Goal: Task Accomplishment & Management: Complete application form

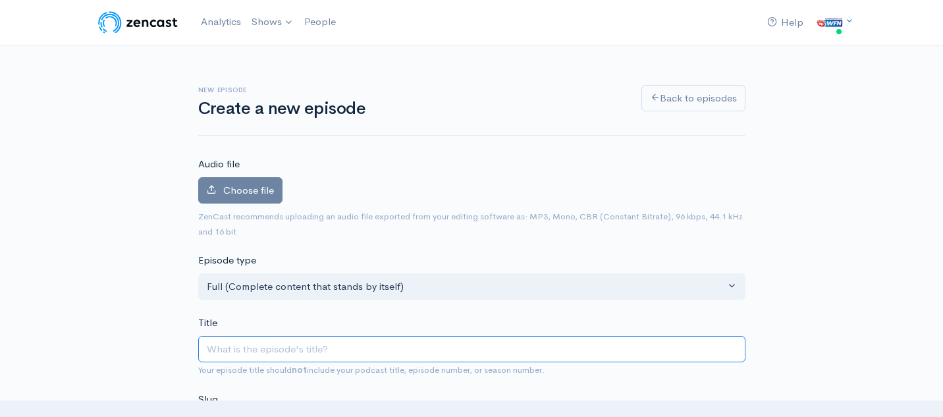
click at [309, 338] on input "Title" at bounding box center [471, 349] width 547 height 27
paste input "World Footy Scoreboard - Early [DATE]"
type input "World Footy Scoreboard - Early [DATE]"
type input "world-footy-scoreboard-early-august-2025"
click at [345, 352] on input "World Footy Scoreboard - Early [DATE]" at bounding box center [471, 349] width 547 height 27
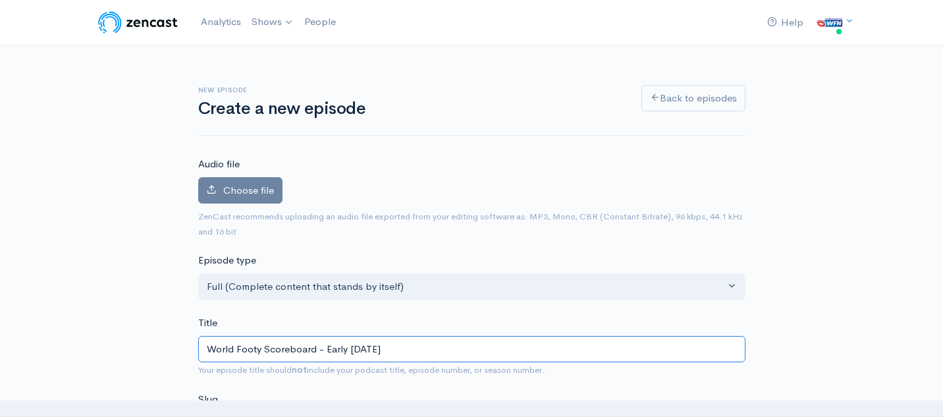
type input "World Footy Scoreboard - [PERSON_NAME] [DATE]"
type input "world-footy-scoreboard-[PERSON_NAME]-august-2025"
type input "World Footy Scoreboard - Ear [DATE]"
type input "world-footy-scoreboard-ear-august-2025"
type input "World Footy Scoreboard - Ea [DATE]"
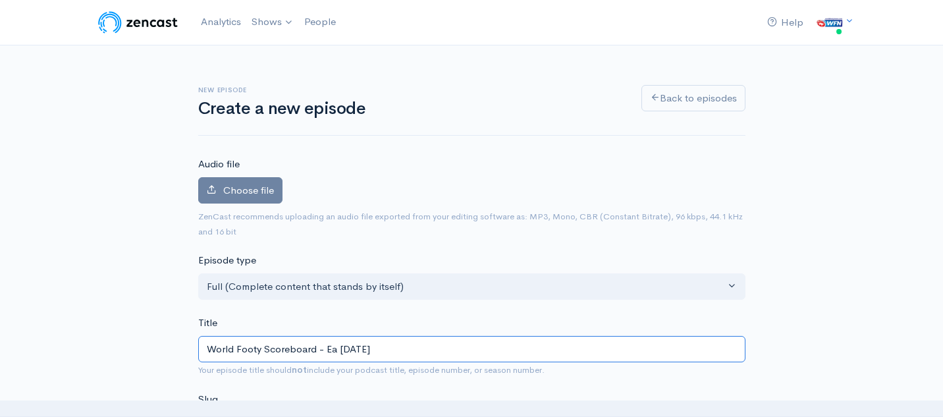
type input "world-footy-scoreboard-ea-august-2025"
type input "World Footy Scoreboard - E [DATE]"
type input "world-footy-scoreboard-e-august-2025"
type input "World Footy Scoreboard - [DATE]"
type input "world-footy-scoreboard-august-2025"
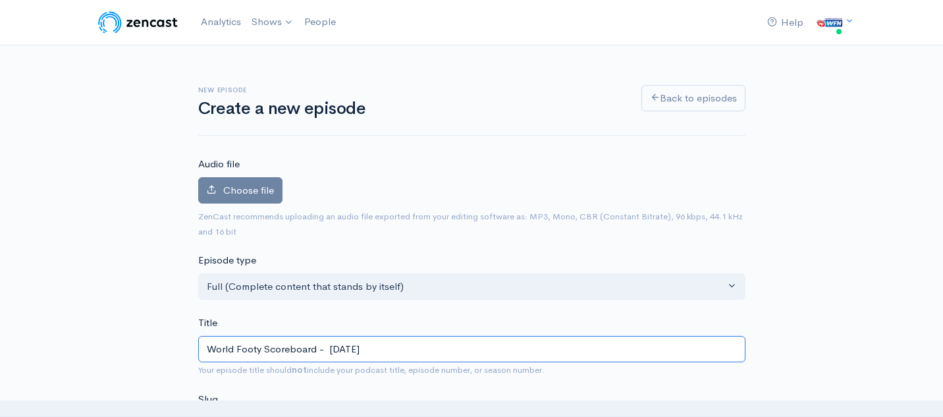
type input "World Footy Scoreboard - L [DATE]"
type input "world-footy-scoreboard-l-august-2025"
type input "World Footy Scoreboard - La [DATE]"
type input "world-footy-scoreboard-la-august-2025"
type input "World Footy Scoreboard - Late [DATE]"
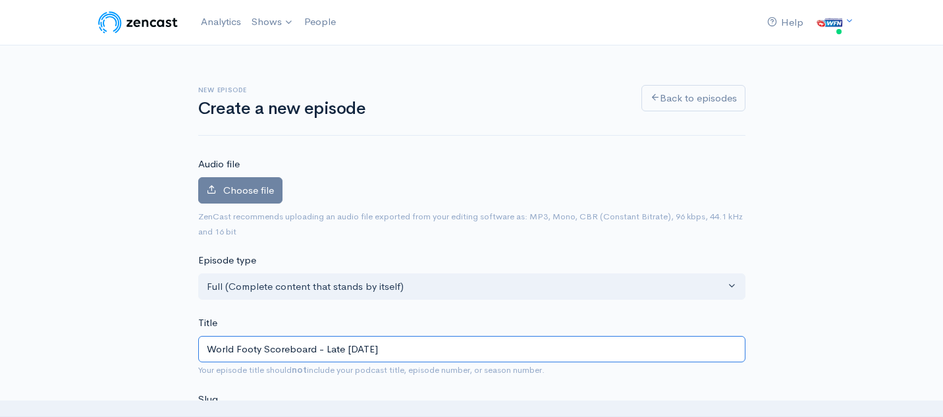
type input "world-footy-scoreboard-late-august-2025"
type input "World Footy Scoreboard - Late [DATE]"
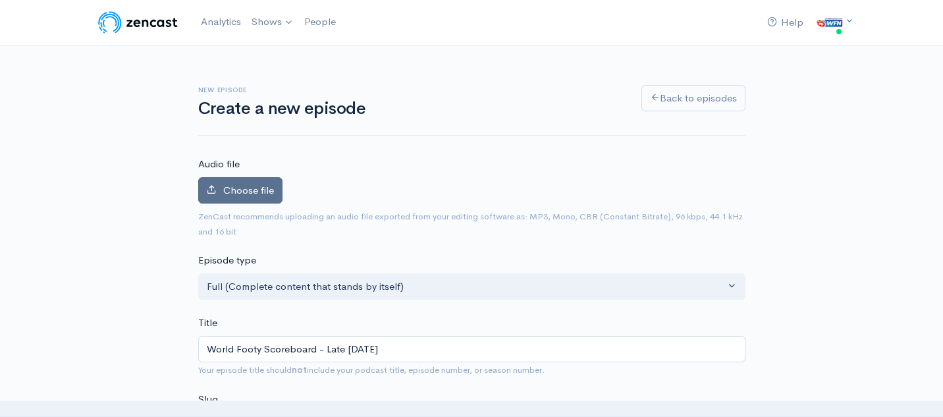
click at [260, 199] on label "Choose file" at bounding box center [240, 190] width 84 height 27
click at [0, 0] on input "Choose file" at bounding box center [0, 0] width 0 height 0
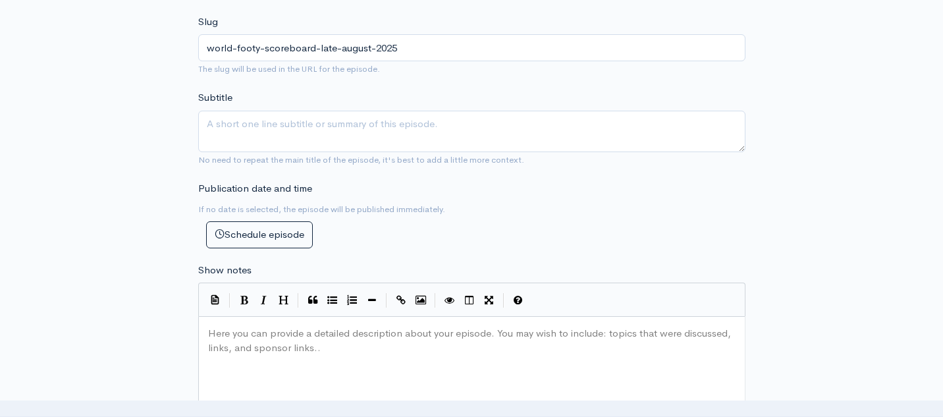
scroll to position [433, 0]
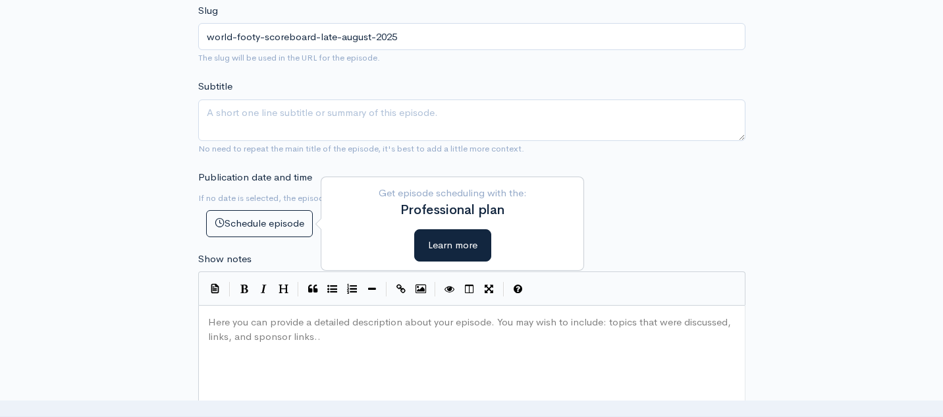
click at [249, 326] on pre "​" at bounding box center [471, 322] width 533 height 15
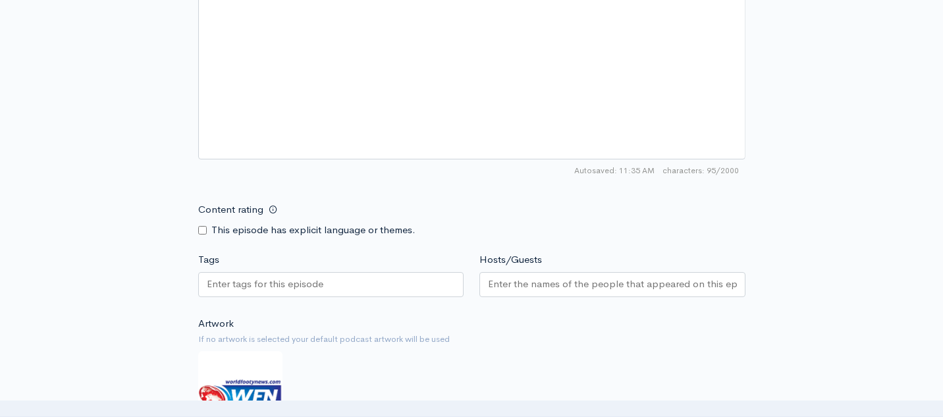
scroll to position [791, 0]
click at [592, 289] on input "Hosts/Guests" at bounding box center [612, 283] width 249 height 15
click at [540, 204] on div "Content rating This episode has explicit language or themes." at bounding box center [471, 216] width 563 height 41
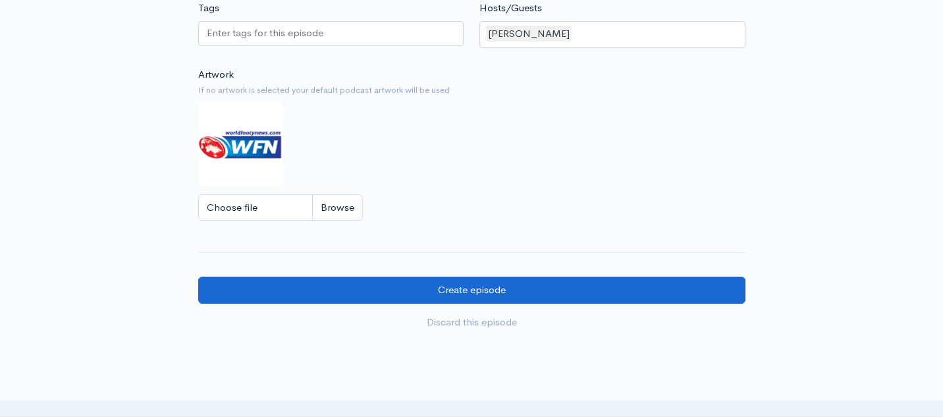
scroll to position [1072, 0]
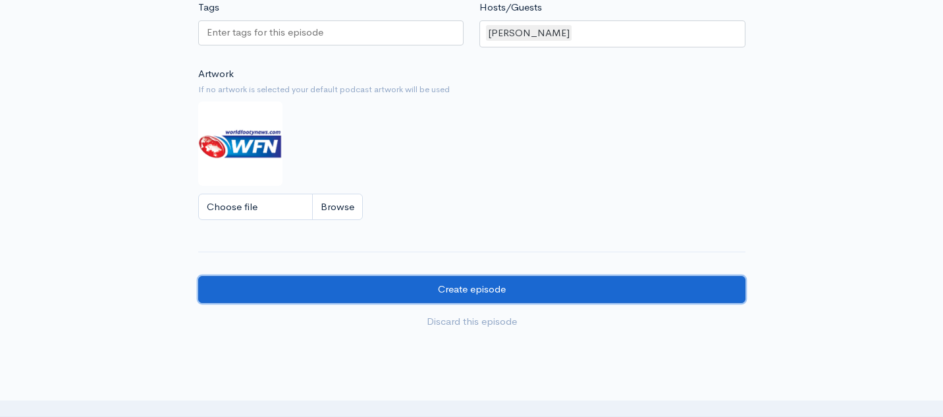
click at [344, 293] on input "Create episode" at bounding box center [471, 289] width 547 height 27
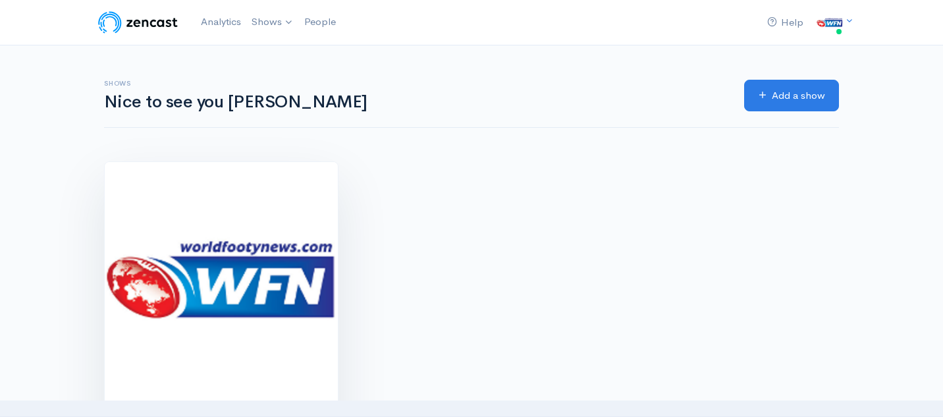
click at [240, 180] on img at bounding box center [221, 278] width 233 height 233
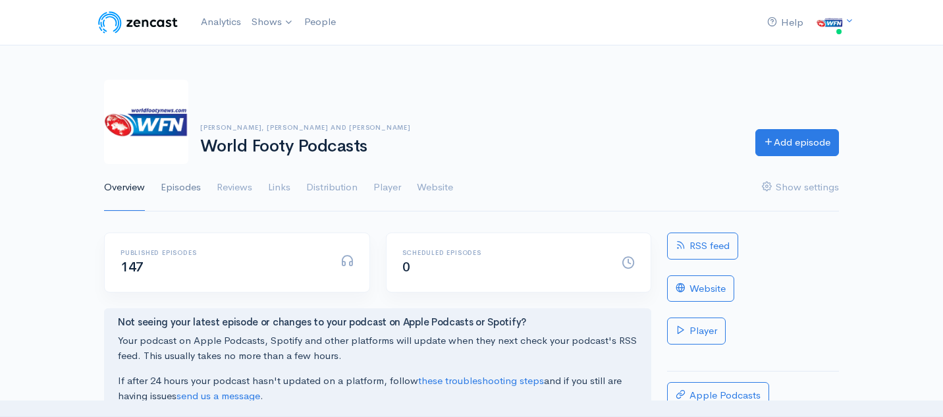
click at [175, 190] on link "Episodes" at bounding box center [181, 187] width 40 height 47
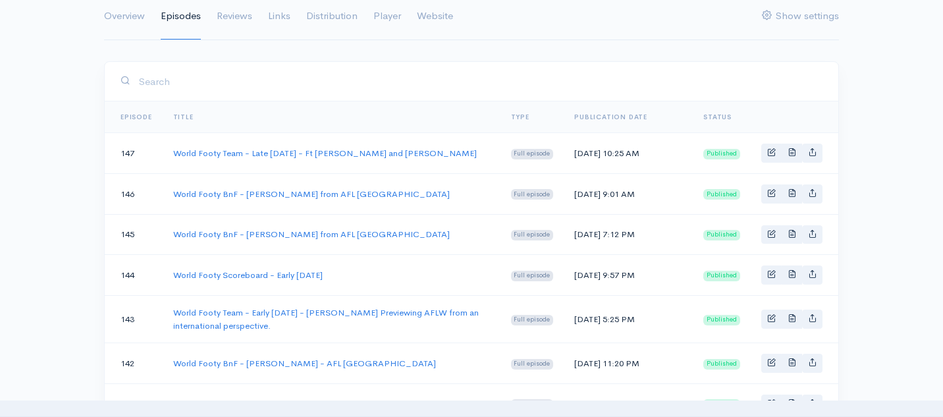
scroll to position [175, 0]
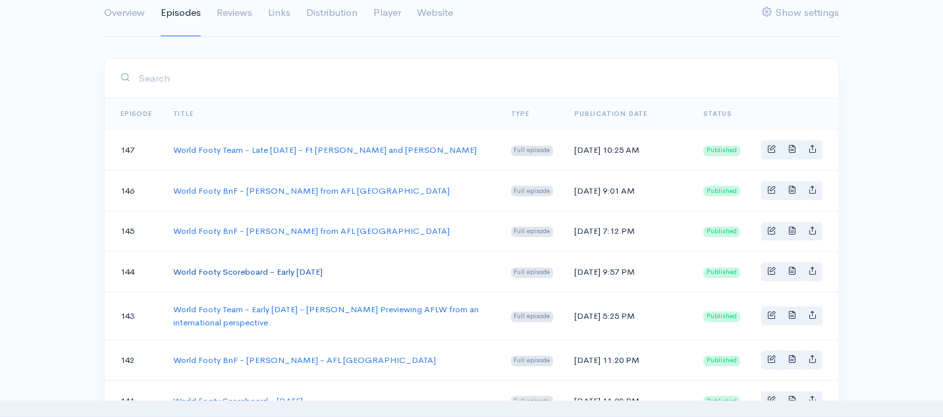
click at [283, 277] on link "World Footy Scoreboard - Early [DATE]" at bounding box center [248, 271] width 150 height 11
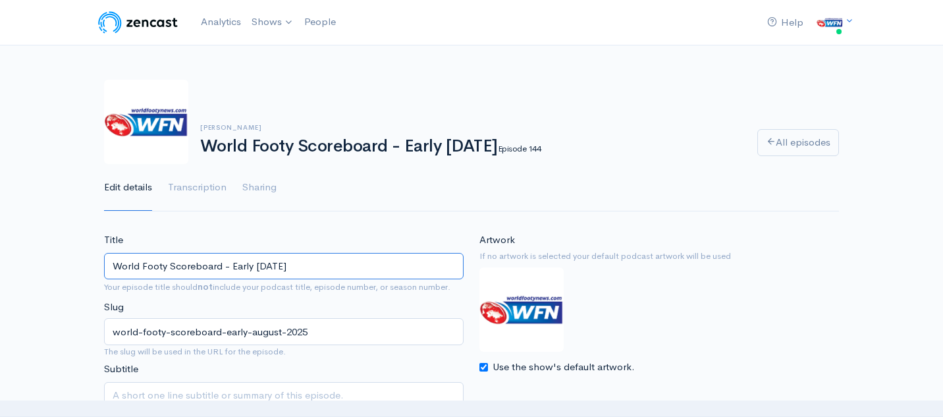
drag, startPoint x: 318, startPoint y: 264, endPoint x: 107, endPoint y: 262, distance: 210.8
click at [107, 263] on input "World Footy Scoreboard - Early [DATE]" at bounding box center [284, 266] width 360 height 27
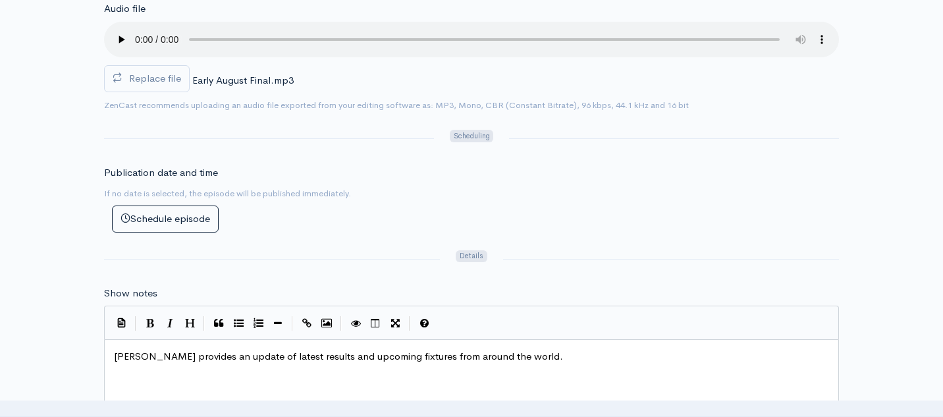
scroll to position [5, 0]
type textarea "[PERSON_NAME] provides an update of latest results and upcoming fixtures from a…"
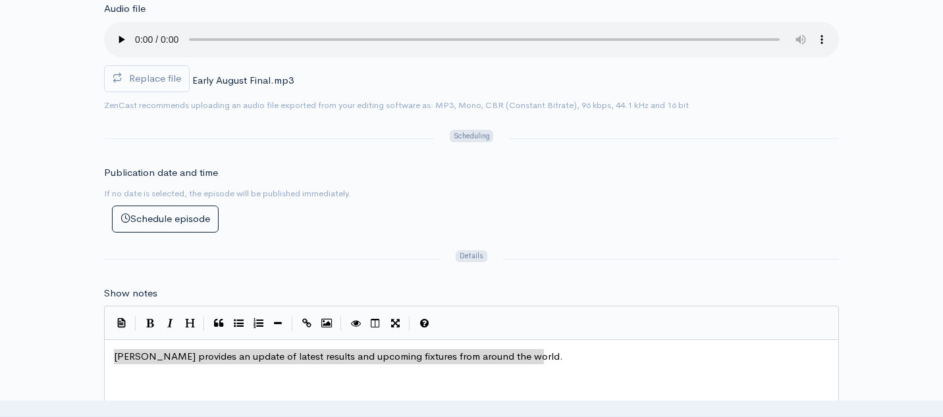
drag, startPoint x: 553, startPoint y: 351, endPoint x: 30, endPoint y: 350, distance: 522.9
